Goal: Navigation & Orientation: Find specific page/section

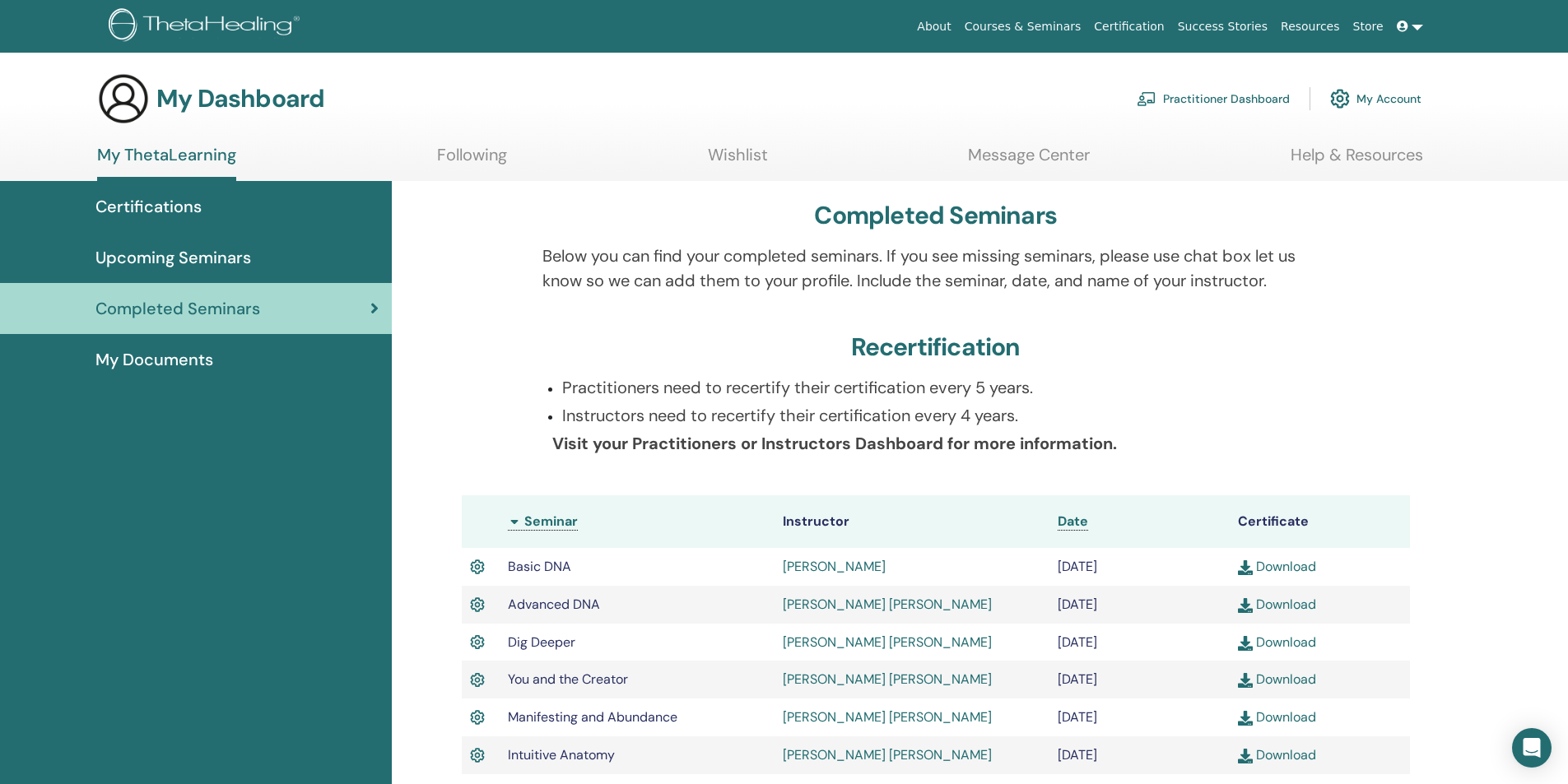
click at [226, 259] on span "Upcoming Seminars" at bounding box center [173, 257] width 156 height 25
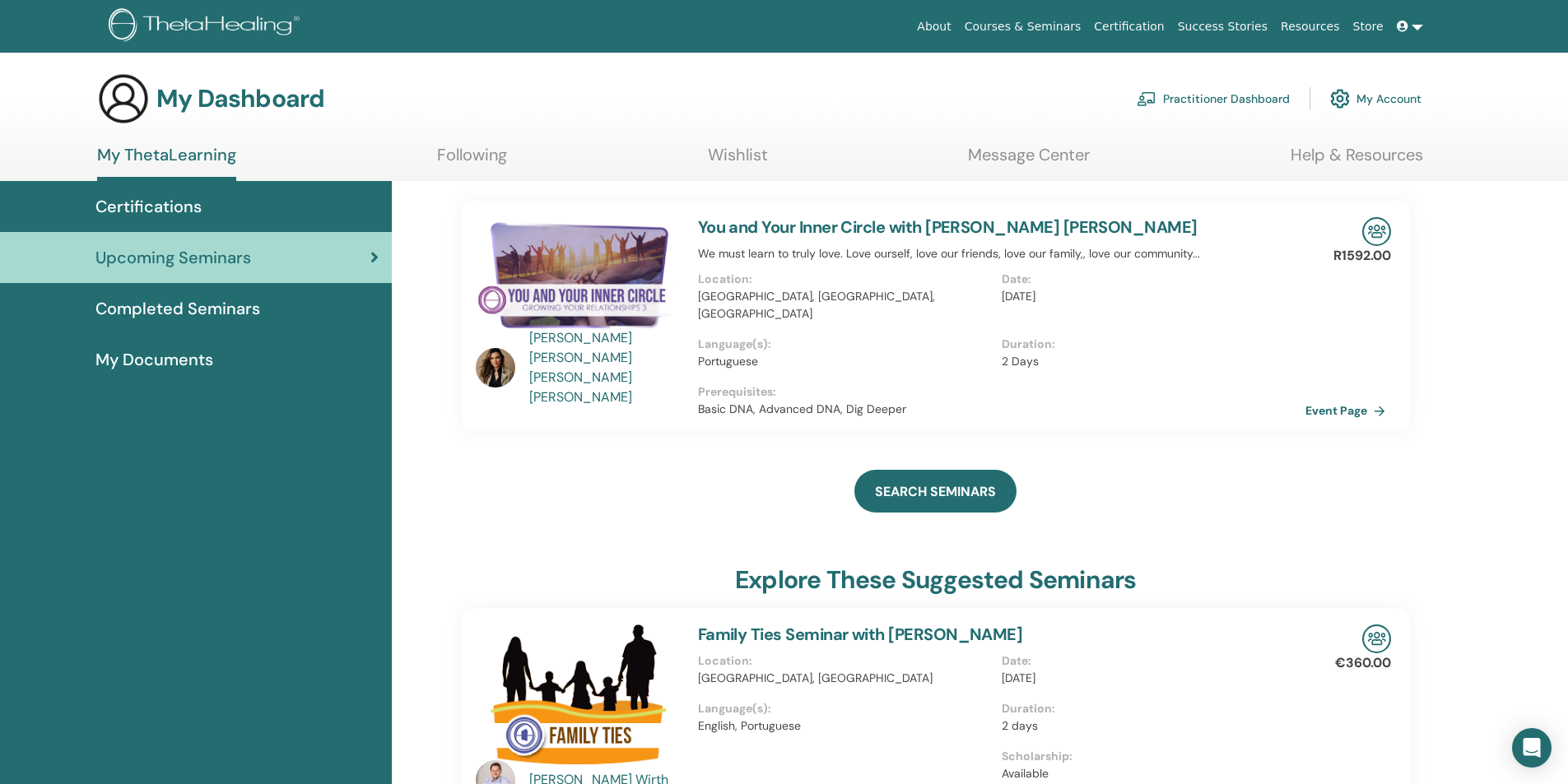
click at [1213, 96] on link "Practitioner Dashboard" at bounding box center [1214, 98] width 154 height 36
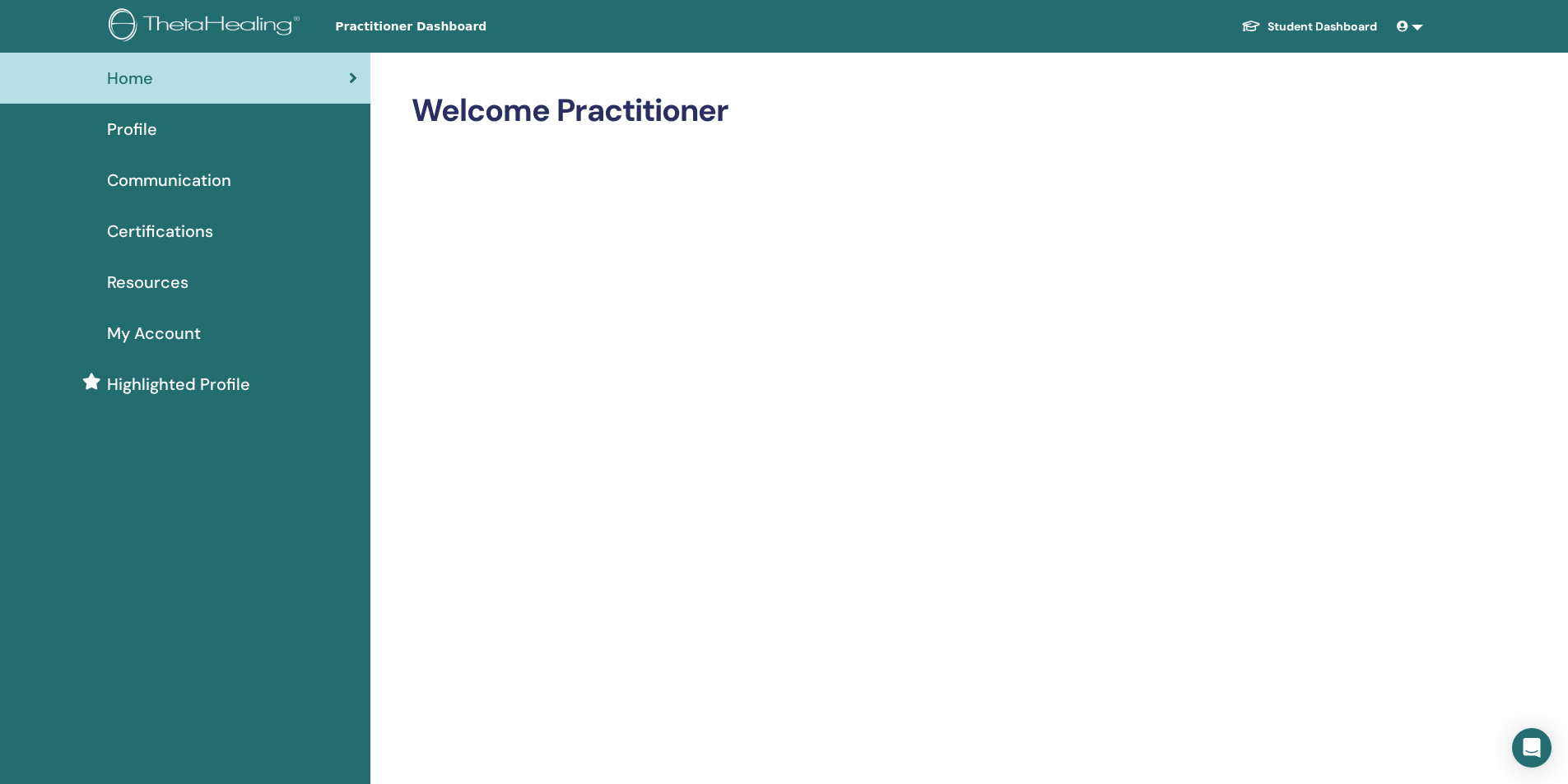
click at [163, 232] on span "Certifications" at bounding box center [160, 230] width 106 height 25
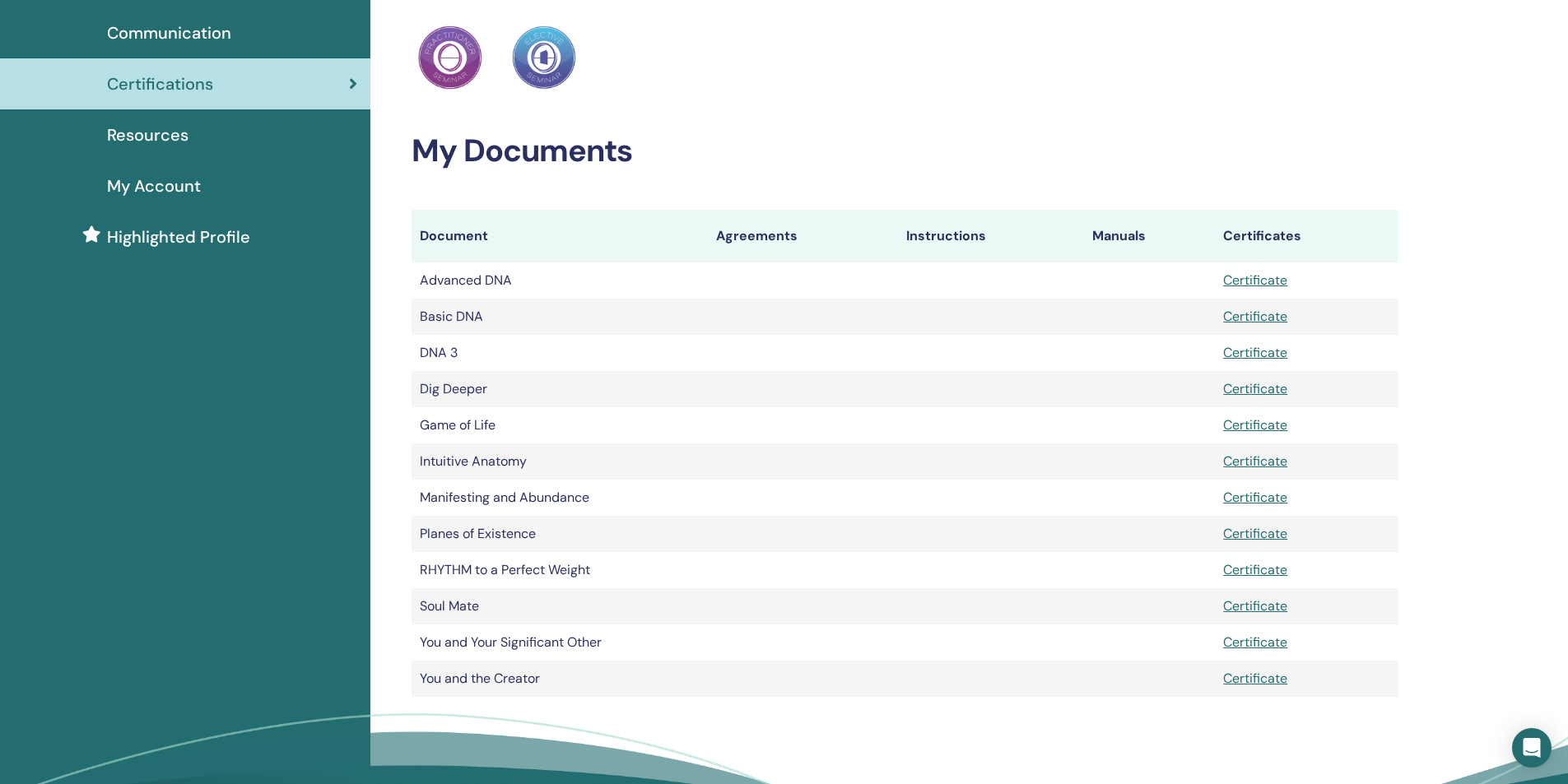
scroll to position [164, 0]
